Goal: Use online tool/utility: Utilize a website feature to perform a specific function

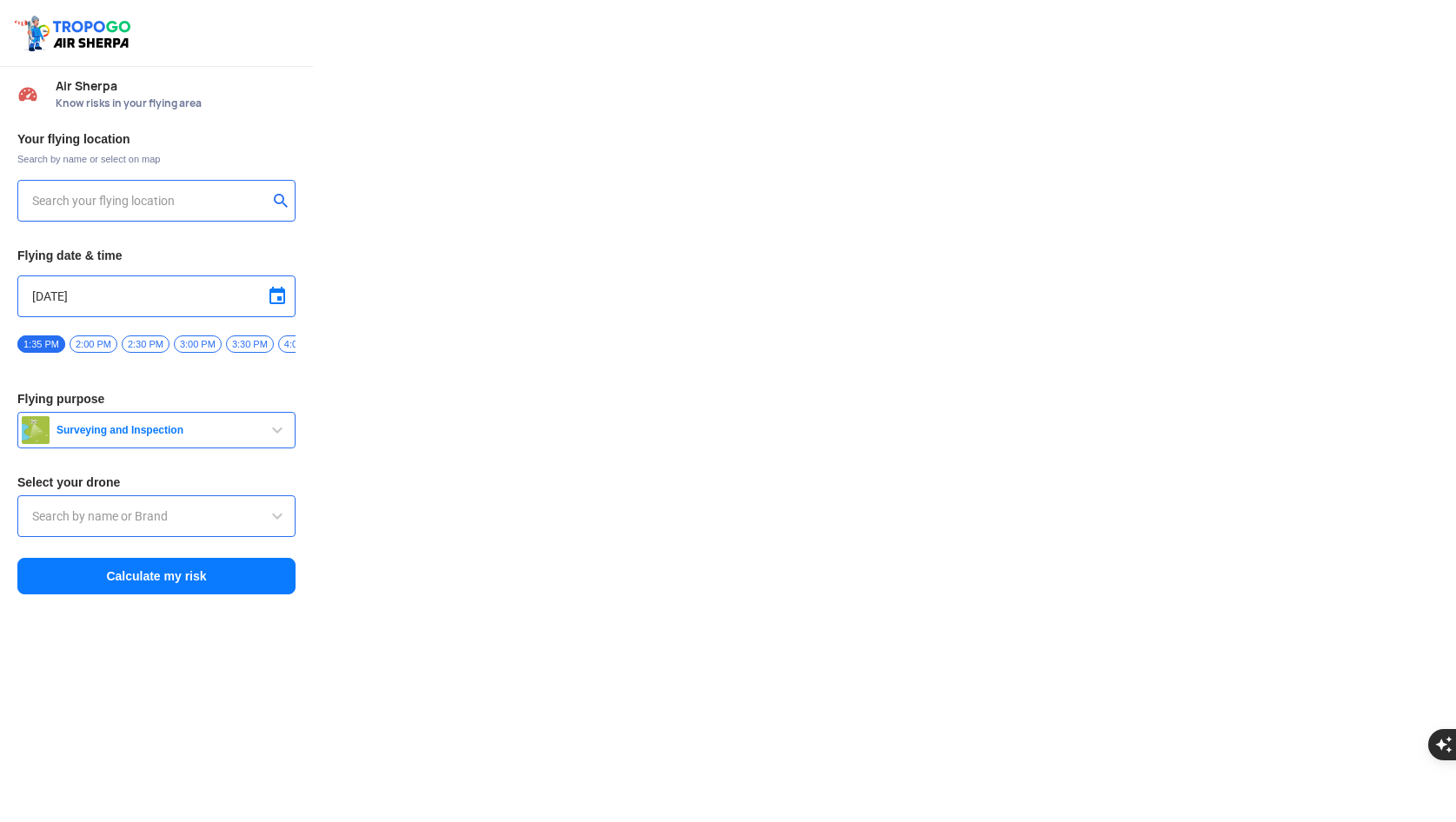
type input "Lookout VTOL_Tactical"
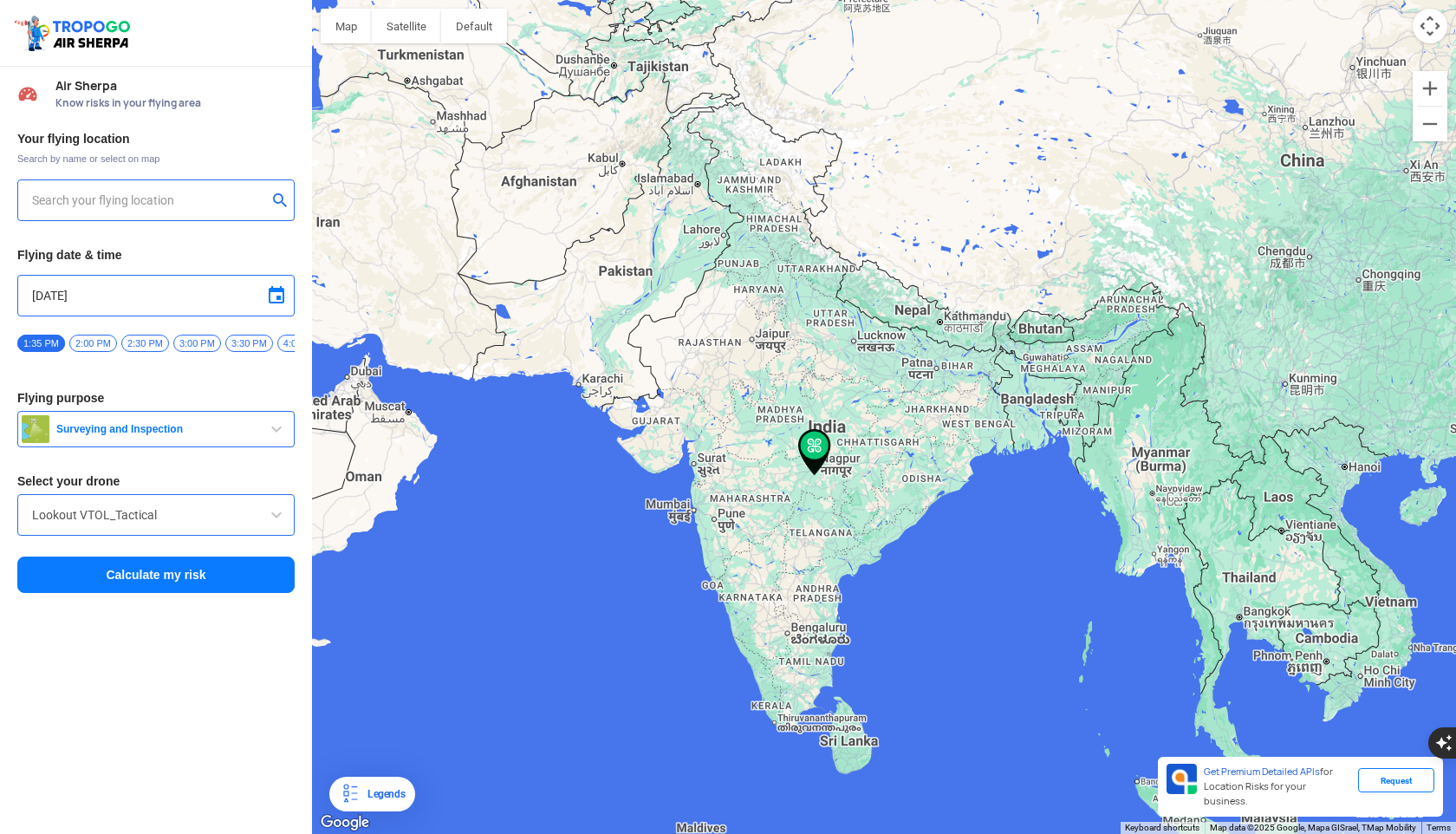
type input "[STREET_ADDRESS]"
click at [208, 198] on input "[STREET_ADDRESS]" at bounding box center [149, 200] width 235 height 20
click at [280, 198] on img at bounding box center [281, 200] width 17 height 17
click at [194, 208] on input "text" at bounding box center [149, 200] width 235 height 20
type input "Y.M.C.A College of Physical Education, [GEOGRAPHIC_DATA], [GEOGRAPHIC_DATA], [G…"
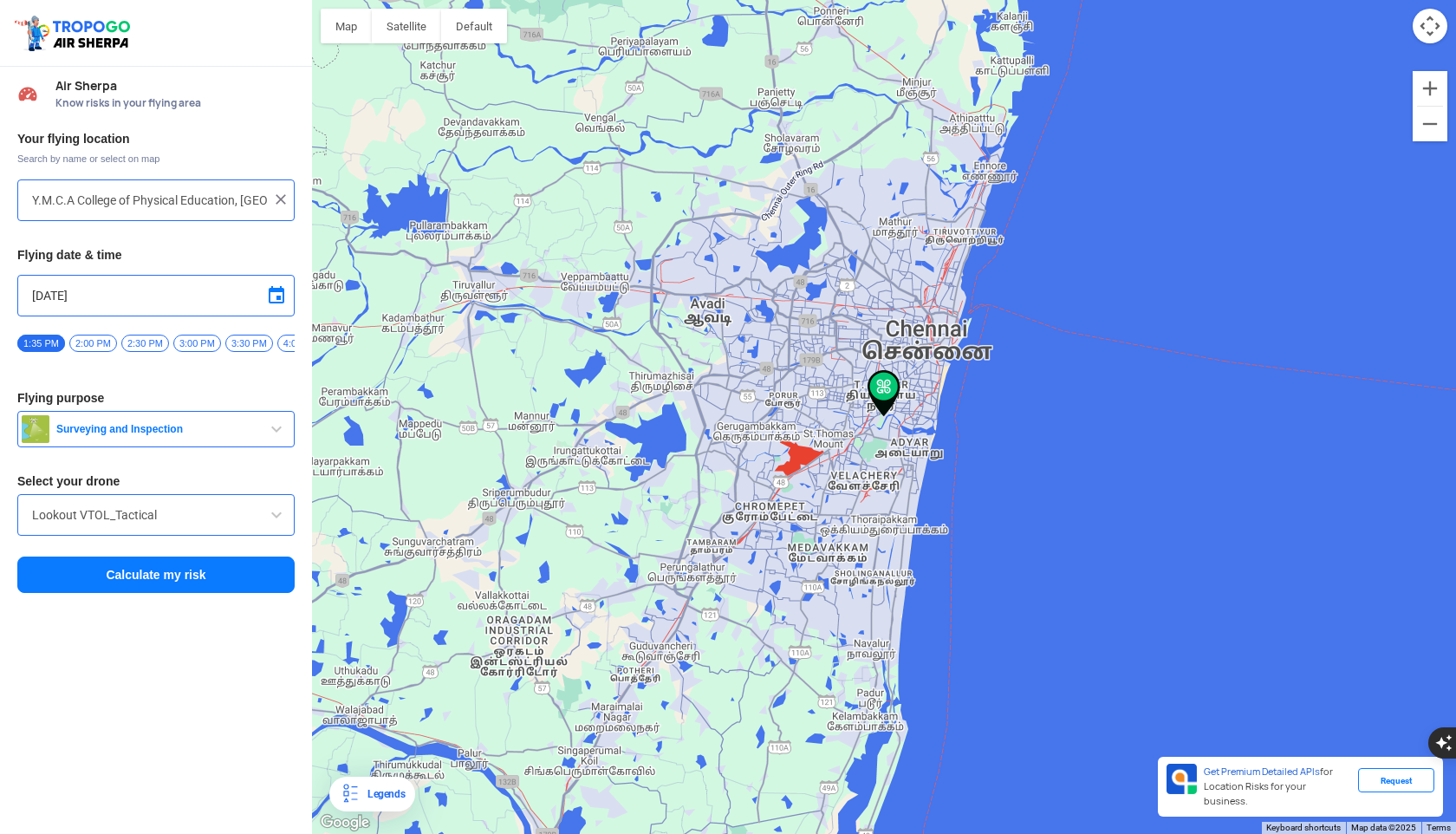
click at [181, 433] on span "Surveying and Inspection" at bounding box center [157, 429] width 216 height 14
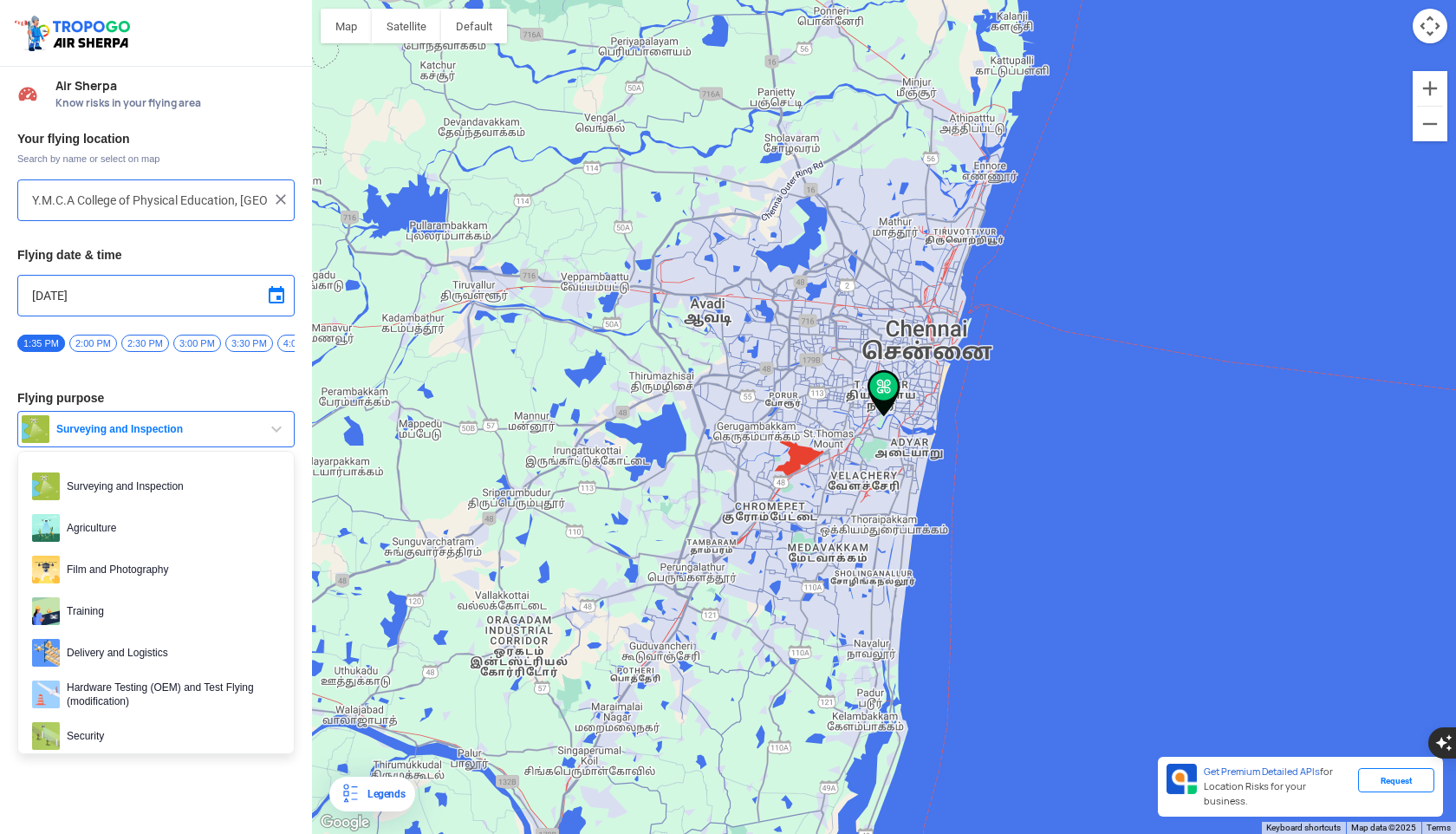
click at [181, 433] on span "Surveying and Inspection" at bounding box center [157, 429] width 216 height 14
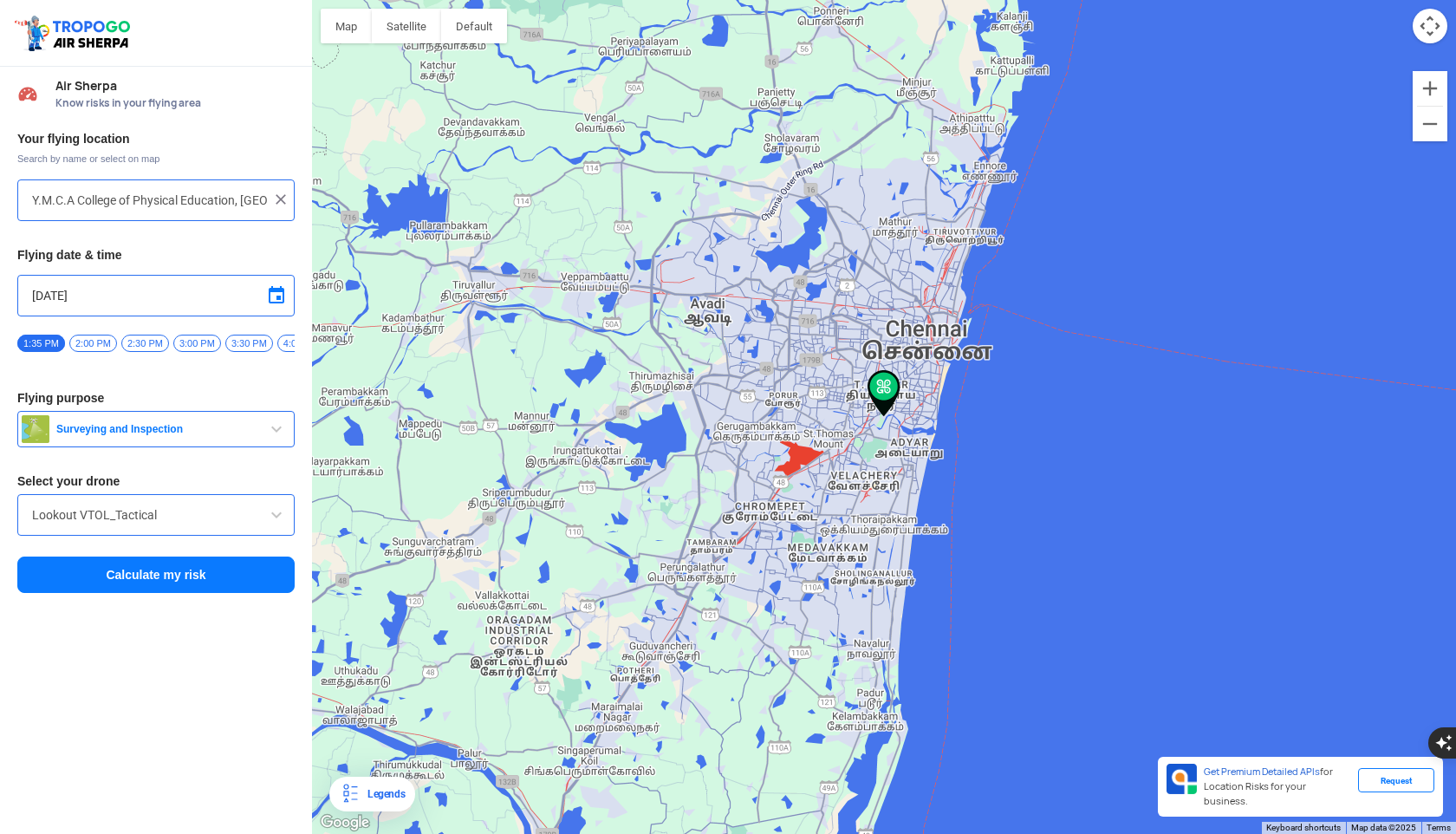
click at [279, 522] on span at bounding box center [275, 514] width 20 height 20
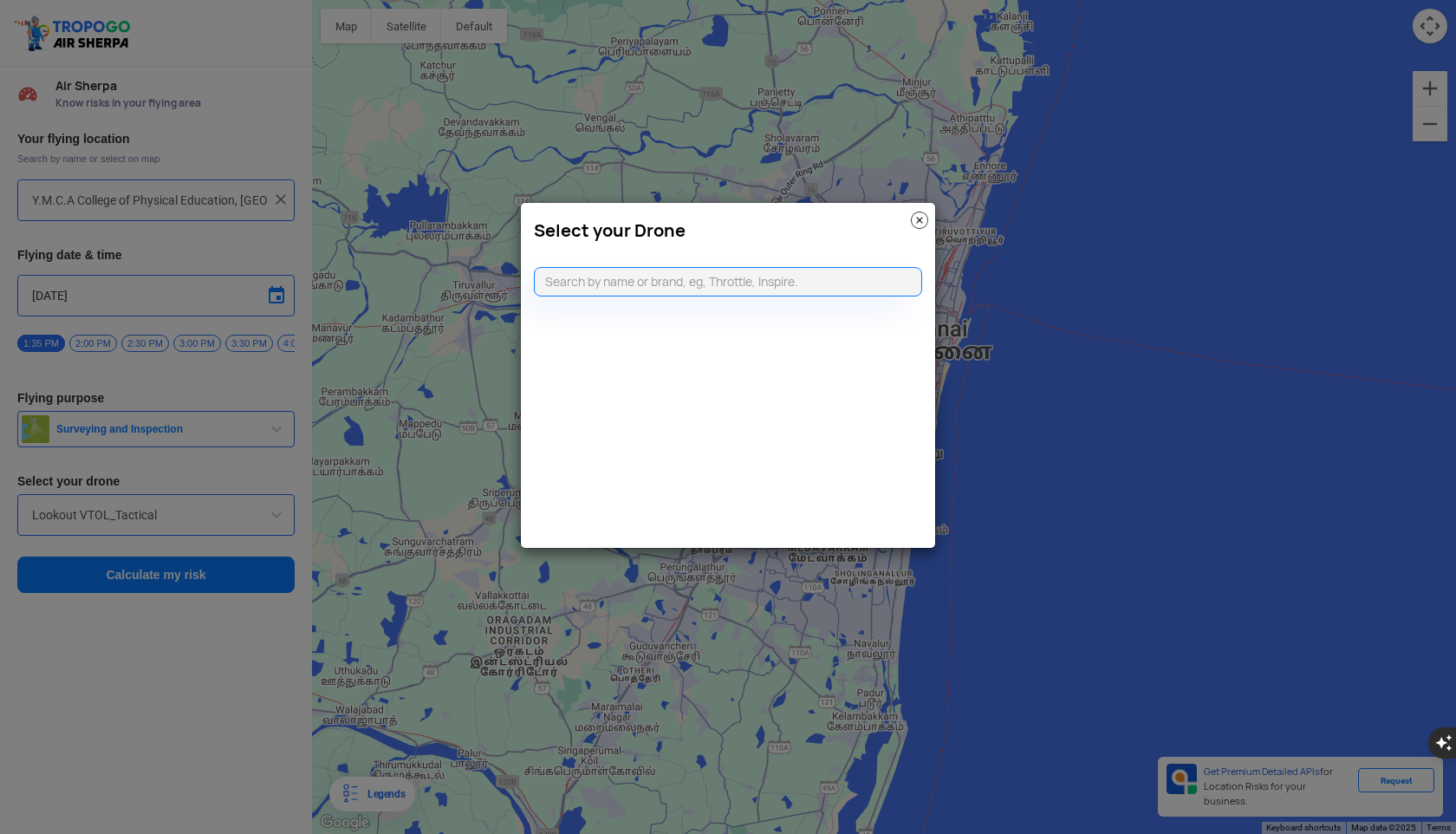
click at [279, 522] on modal-container "Select your Drone" at bounding box center [728, 417] width 1456 height 834
click at [919, 219] on img at bounding box center [920, 220] width 17 height 17
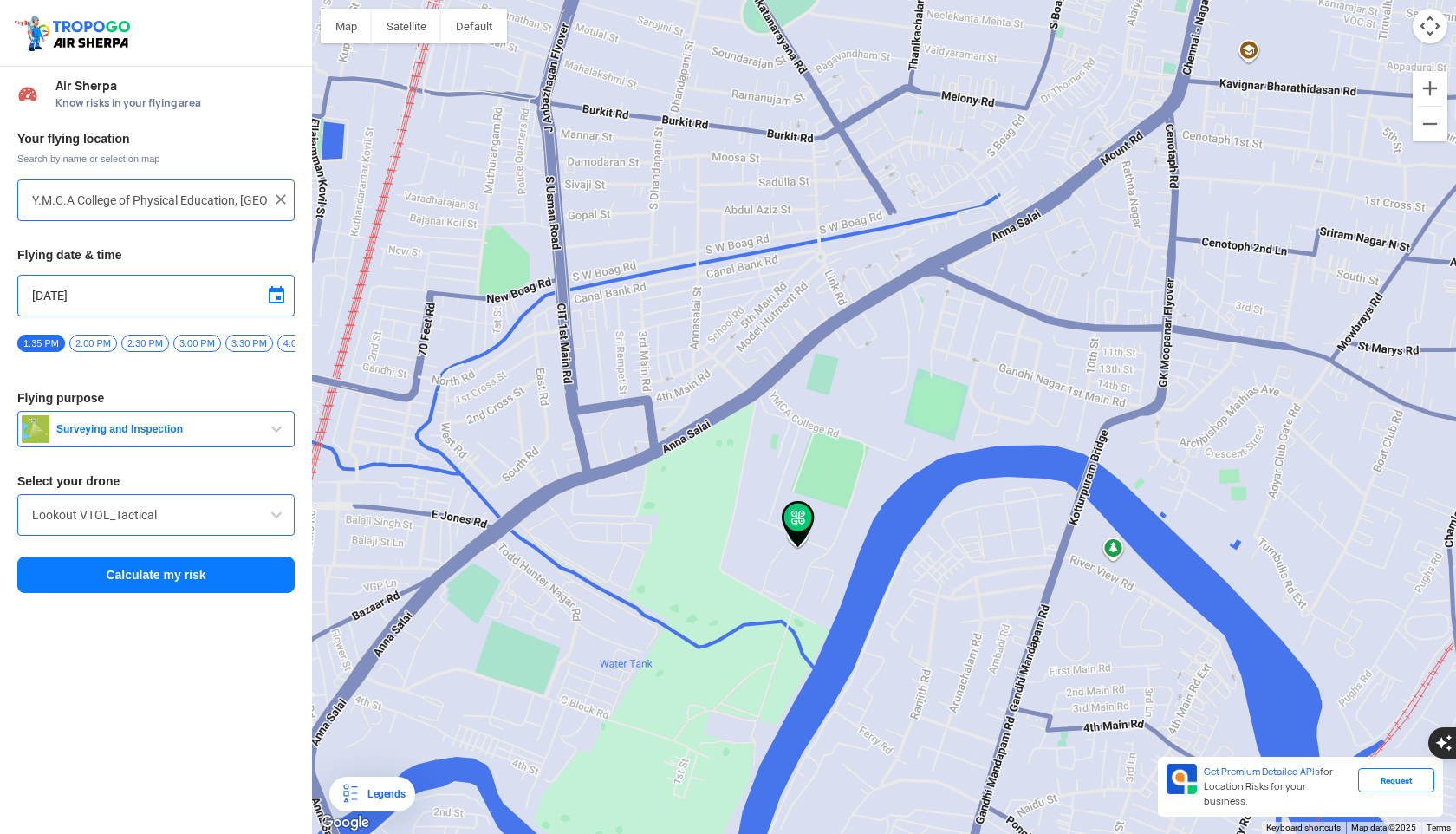
drag, startPoint x: 770, startPoint y: 567, endPoint x: 803, endPoint y: 466, distance: 106.3
click at [803, 466] on div at bounding box center [884, 417] width 1144 height 834
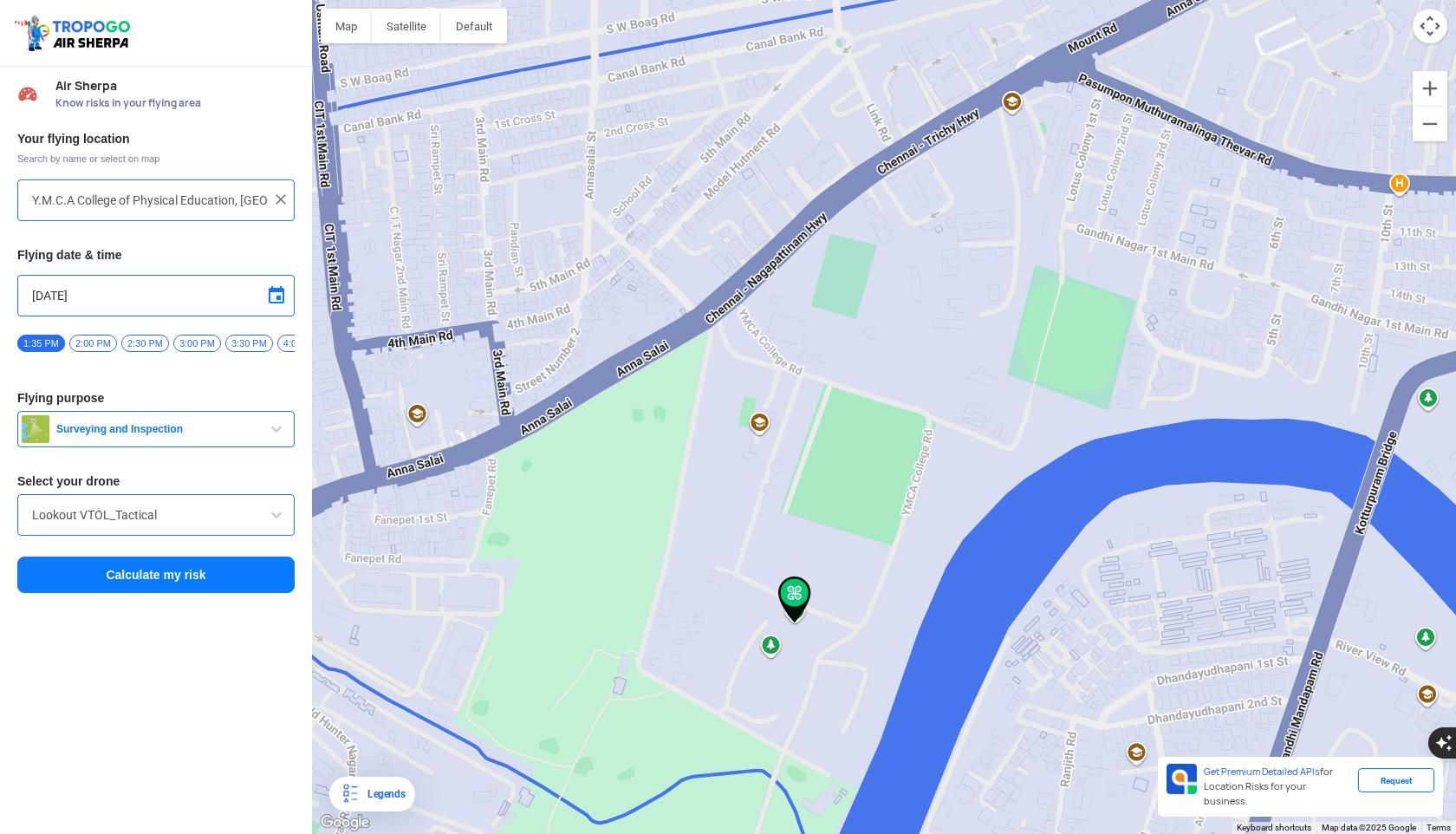
click at [140, 435] on span "Surveying and Inspection" at bounding box center [157, 429] width 216 height 14
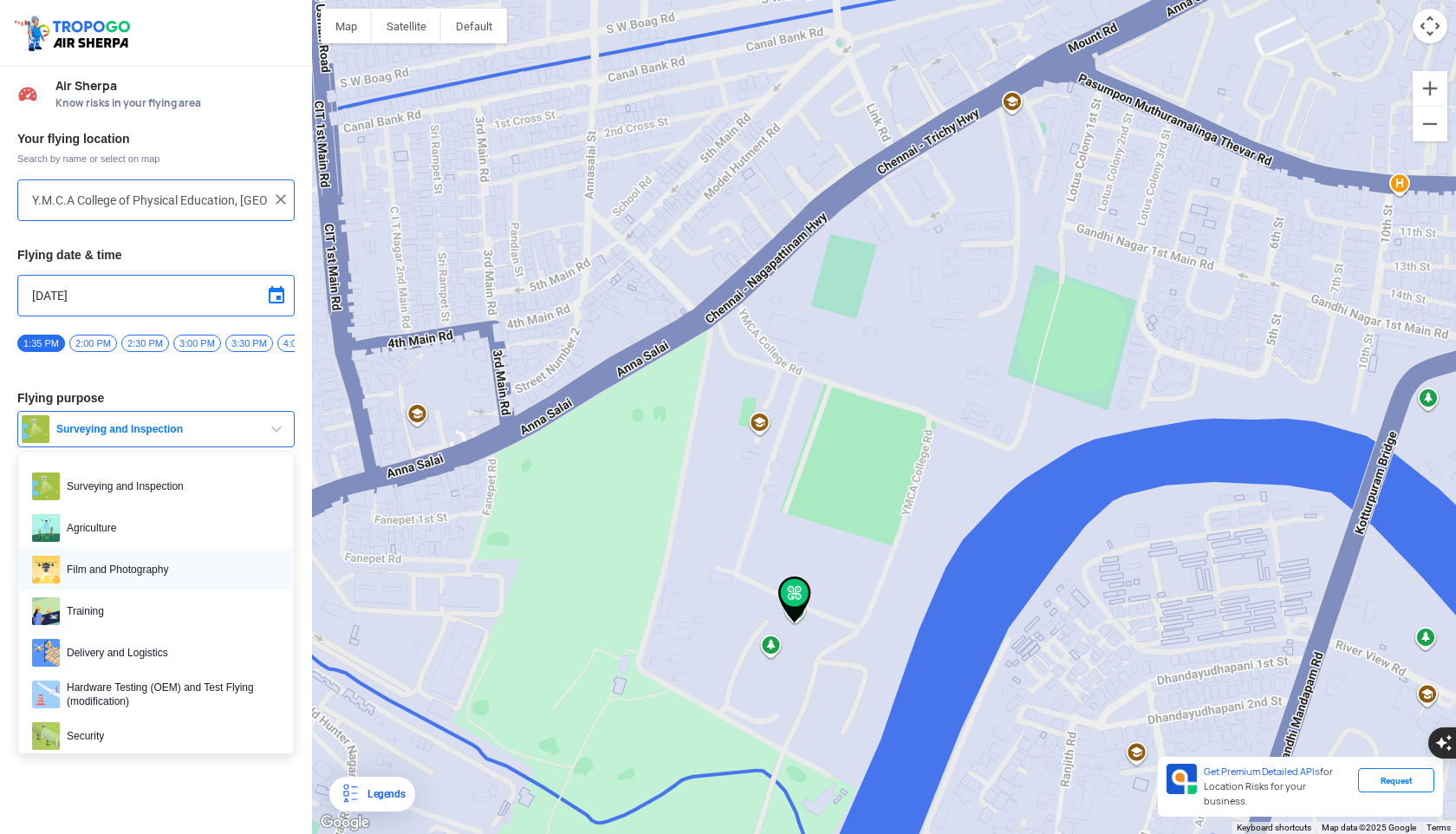
click at [146, 579] on span "Film and Photography" at bounding box center [170, 569] width 220 height 28
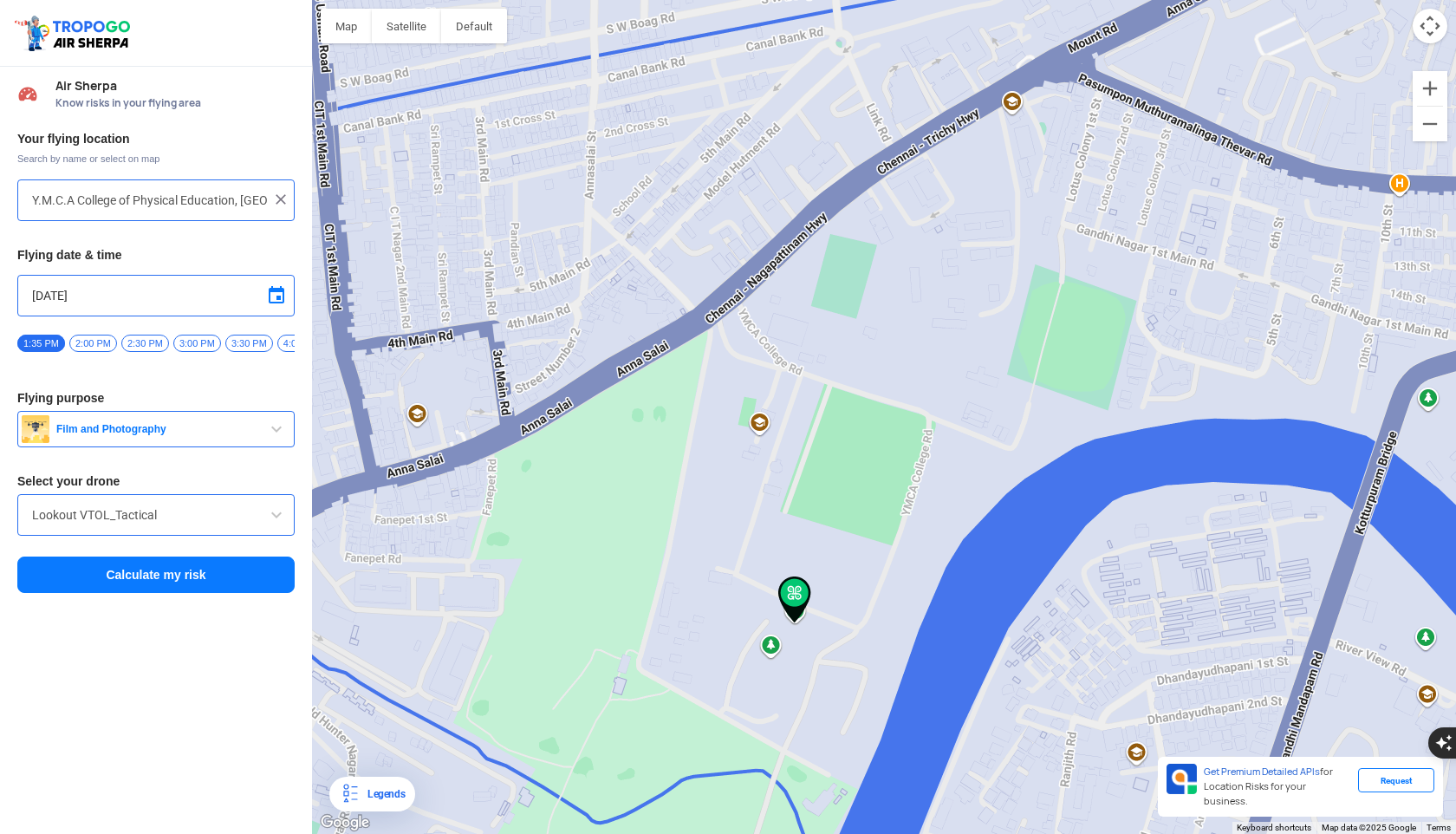
click at [123, 525] on input "Lookout VTOL_Tactical" at bounding box center [156, 514] width 248 height 20
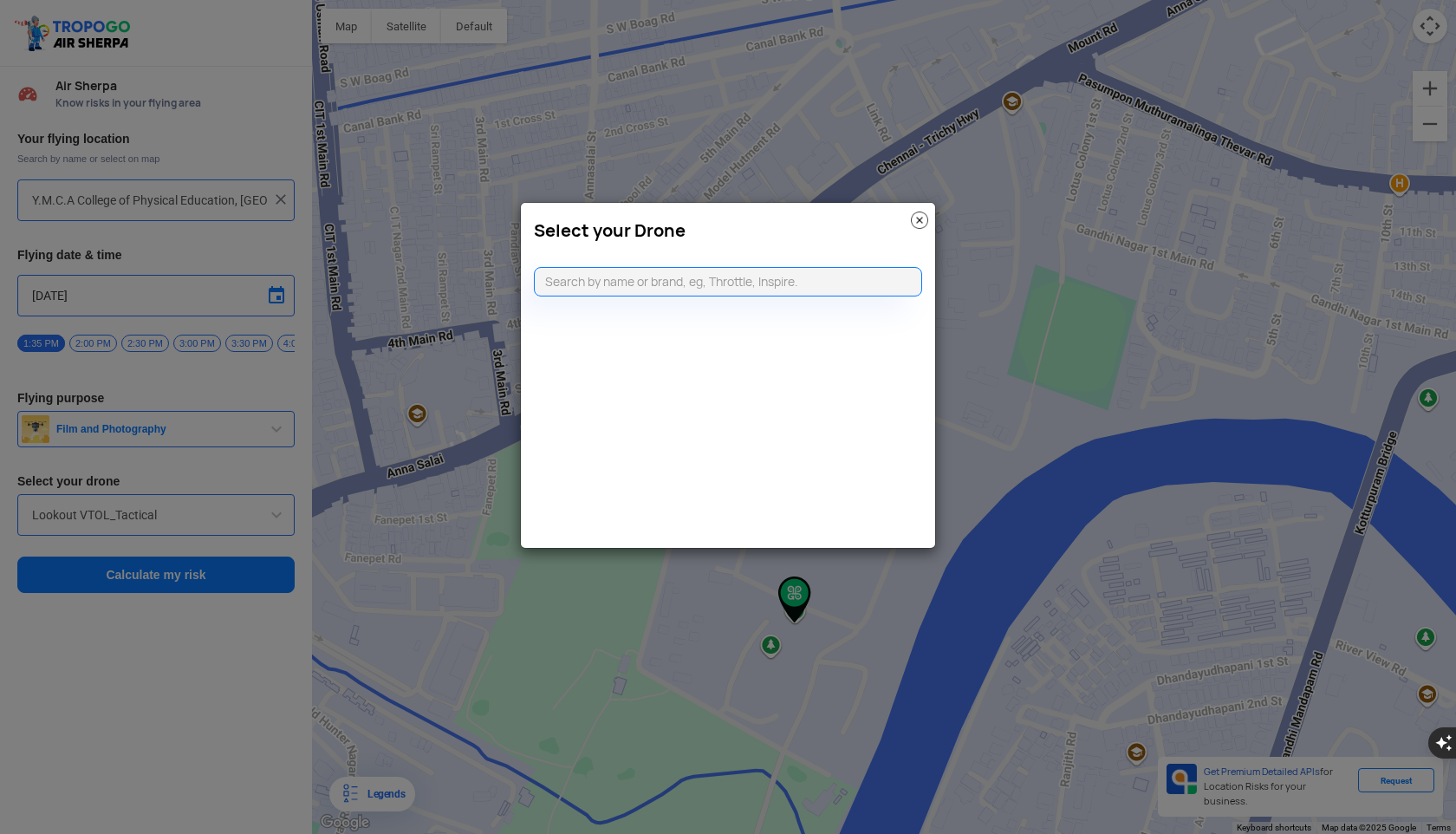
click at [919, 225] on img at bounding box center [920, 220] width 17 height 17
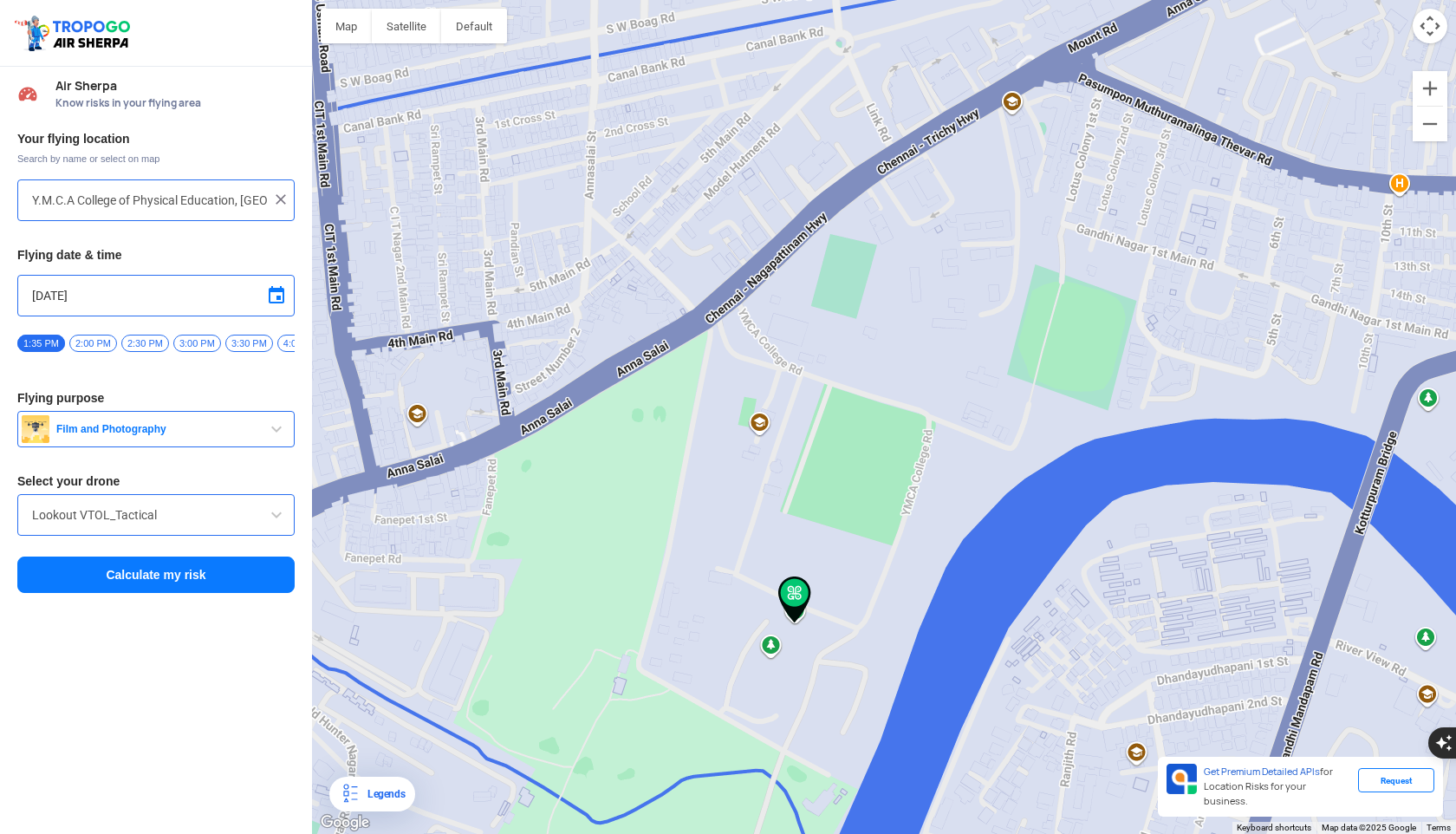
click at [288, 525] on div "Lookout VTOL_Tactical" at bounding box center [156, 514] width 277 height 42
click at [276, 525] on span at bounding box center [275, 514] width 20 height 20
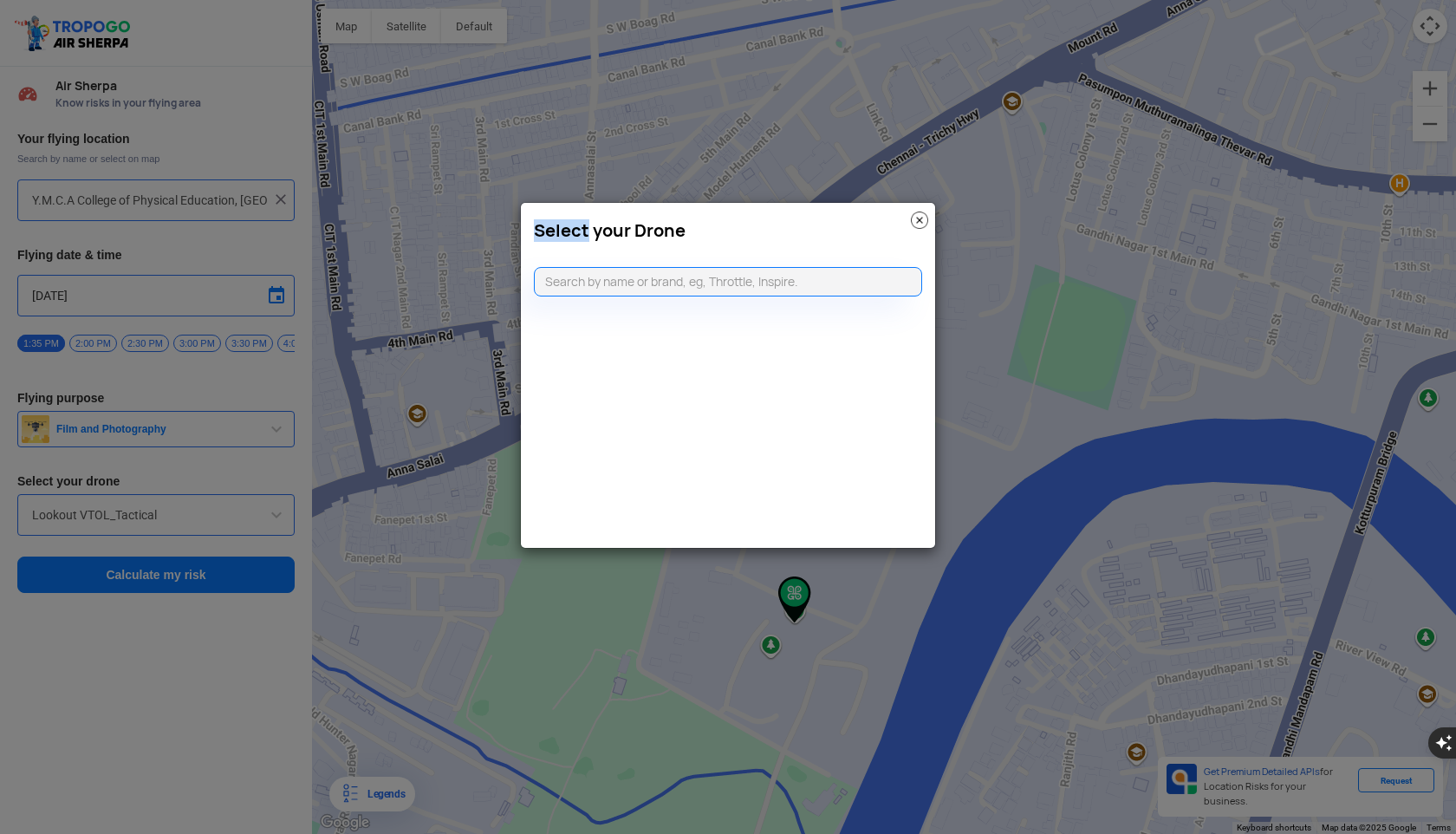
click at [276, 525] on modal-container "Select your Drone" at bounding box center [728, 417] width 1456 height 834
paste input "customized, lightweight multirotor drones equipped with bright, programmable LE…"
type input "customized, lightweight multirotor drones equipped with bright, programmable LE…"
click at [775, 319] on link "CLICKING HERE" at bounding box center [770, 315] width 87 height 13
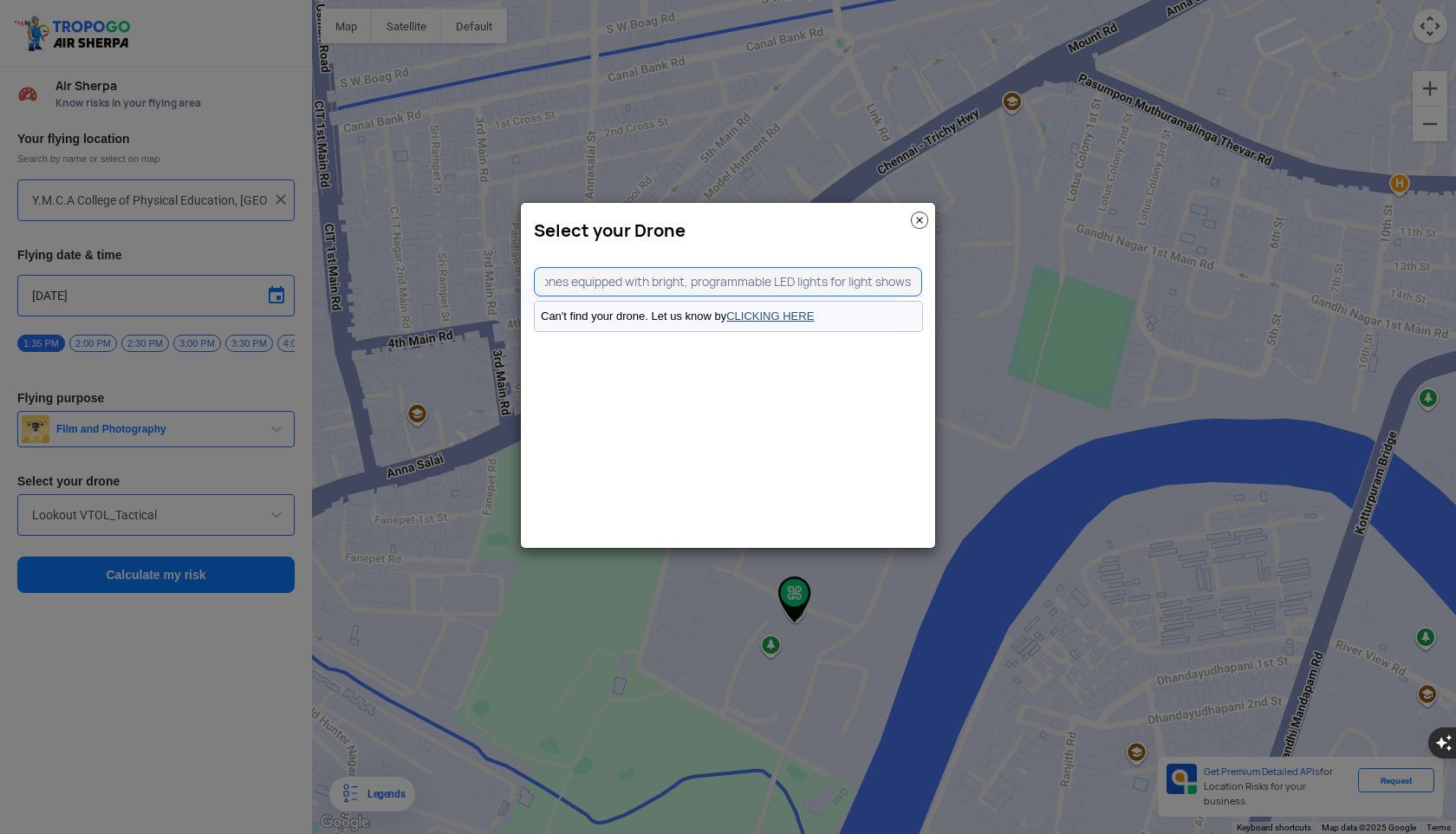
scroll to position [0, 0]
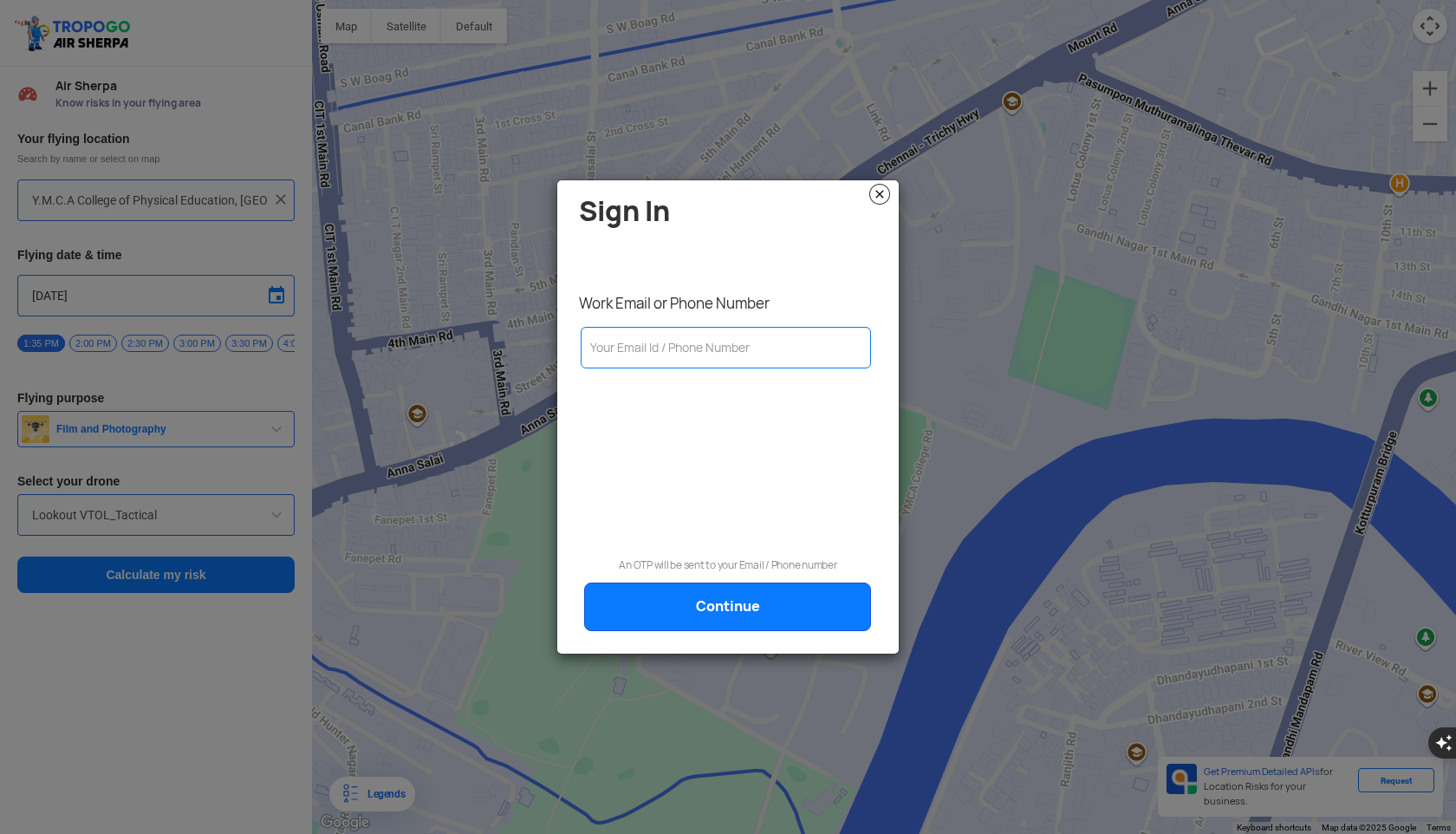
click at [882, 201] on img at bounding box center [879, 193] width 20 height 20
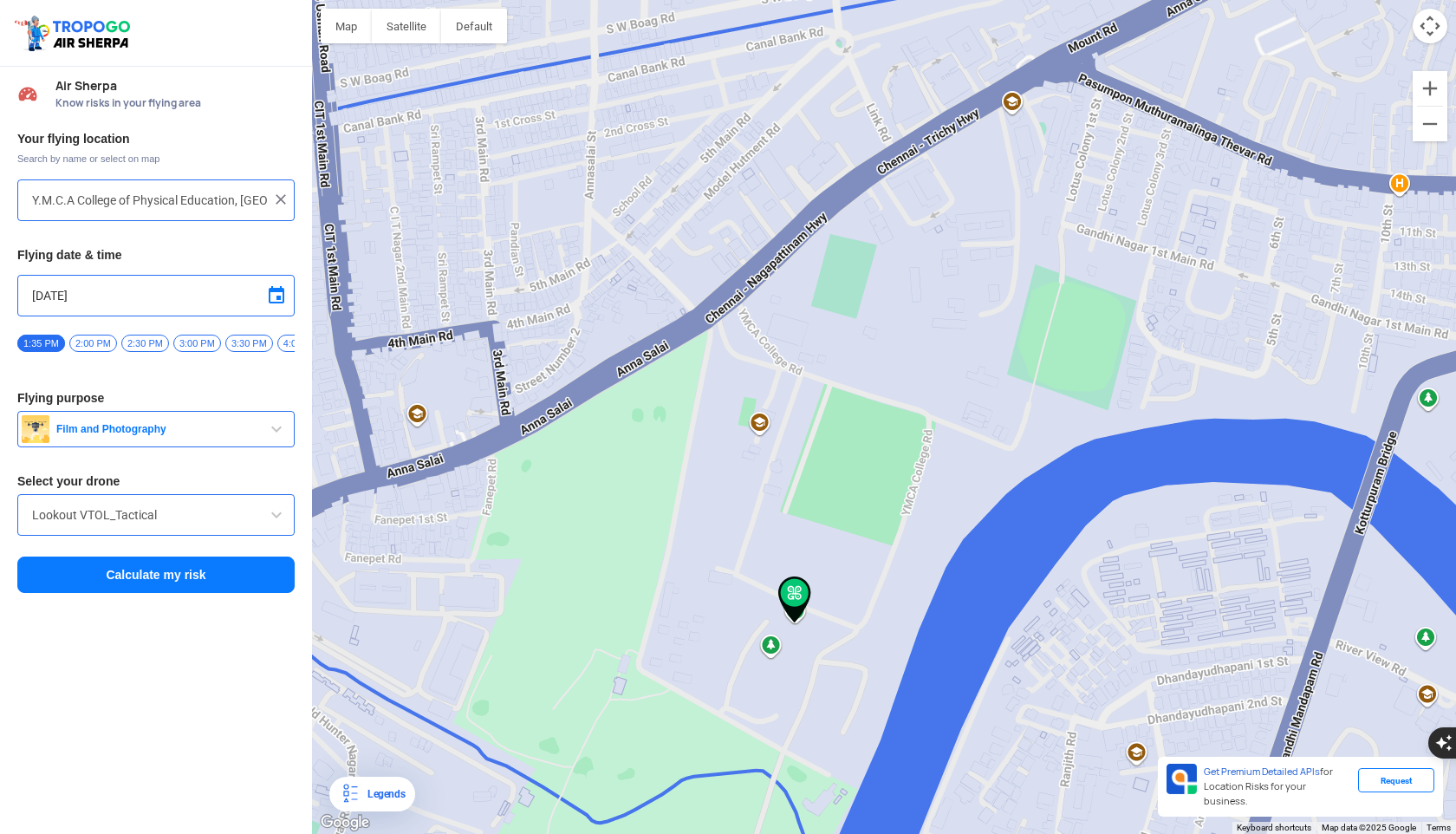
click at [159, 577] on button "Calculate my risk" at bounding box center [156, 575] width 277 height 37
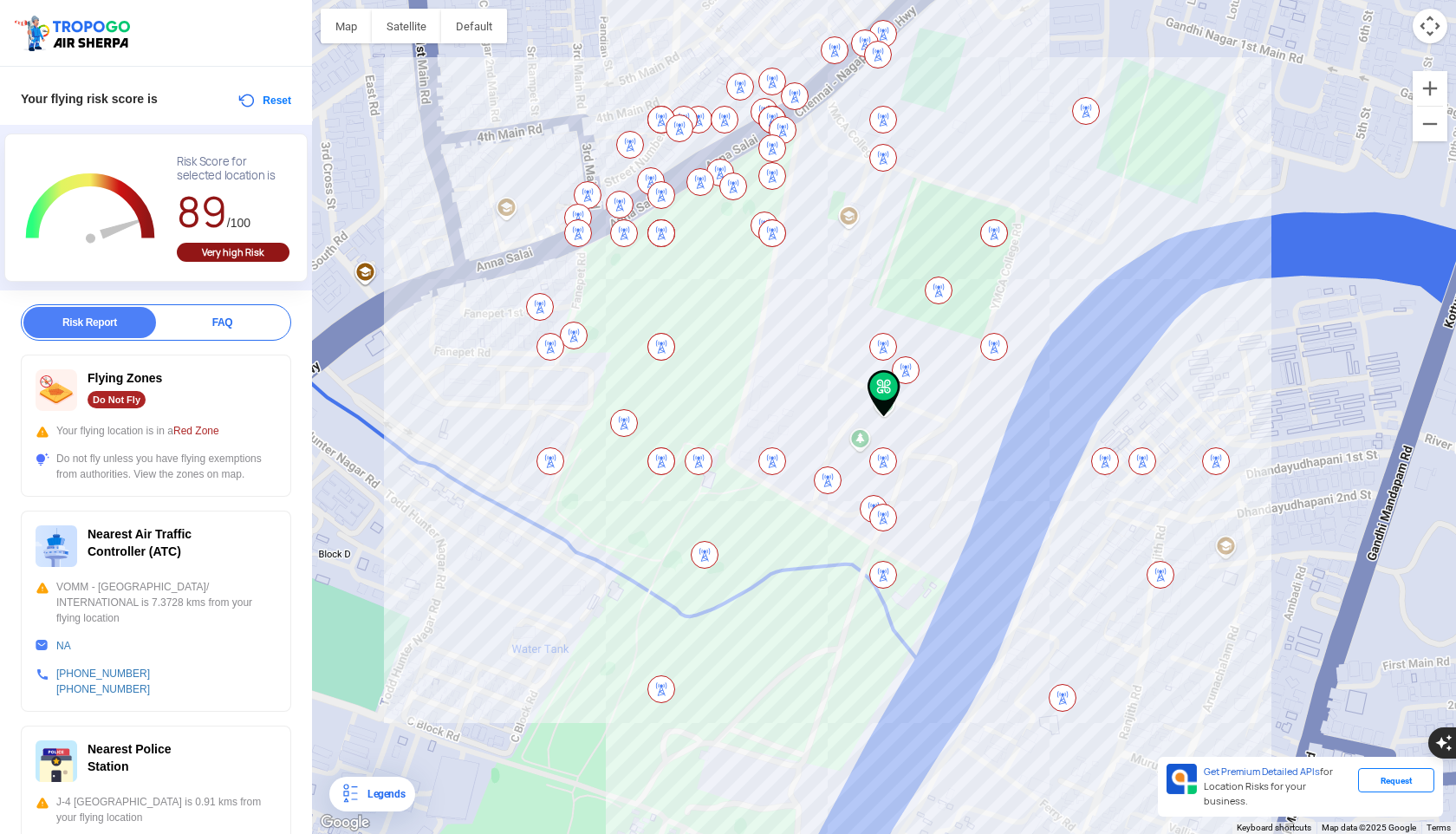
scroll to position [50, 0]
